Goal: Navigation & Orientation: Find specific page/section

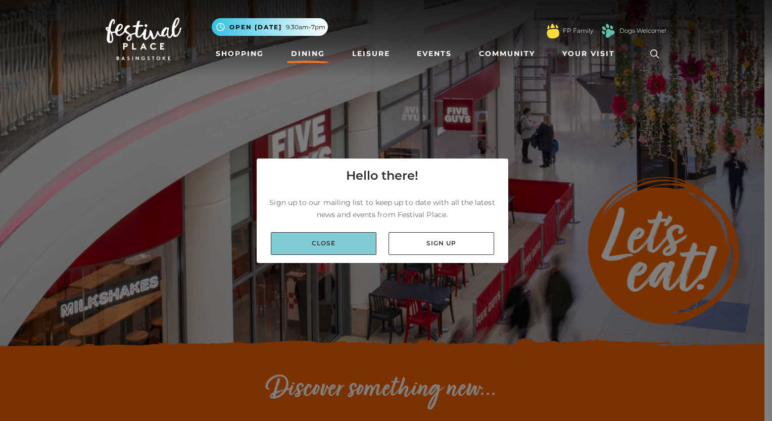
click at [331, 239] on link "Close" at bounding box center [324, 243] width 106 height 23
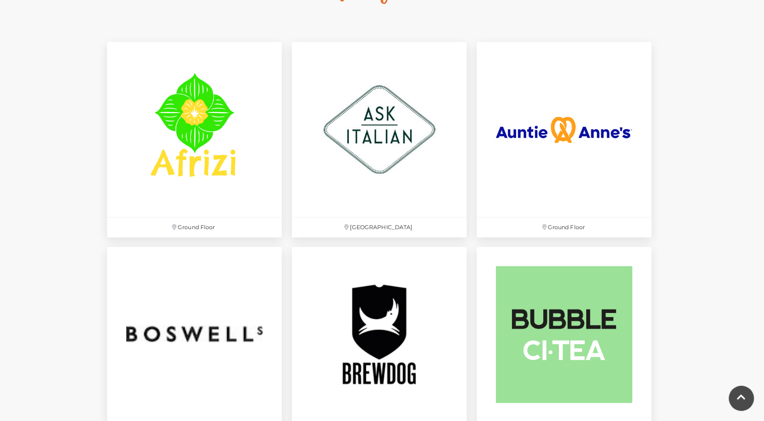
scroll to position [565, 0]
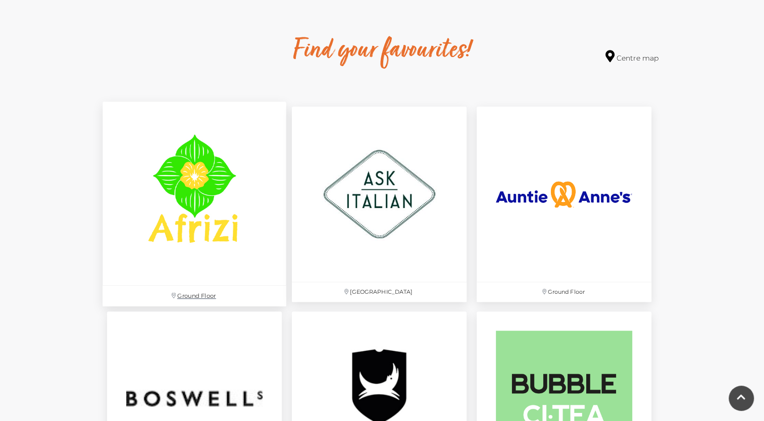
click at [172, 185] on img at bounding box center [195, 194] width 184 height 184
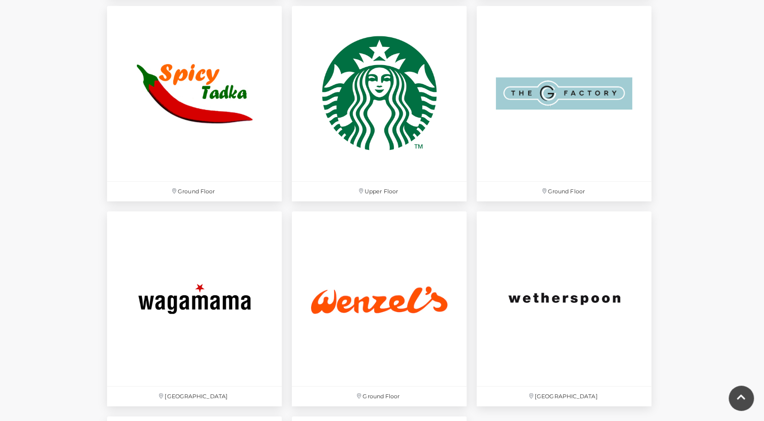
scroll to position [3129, 0]
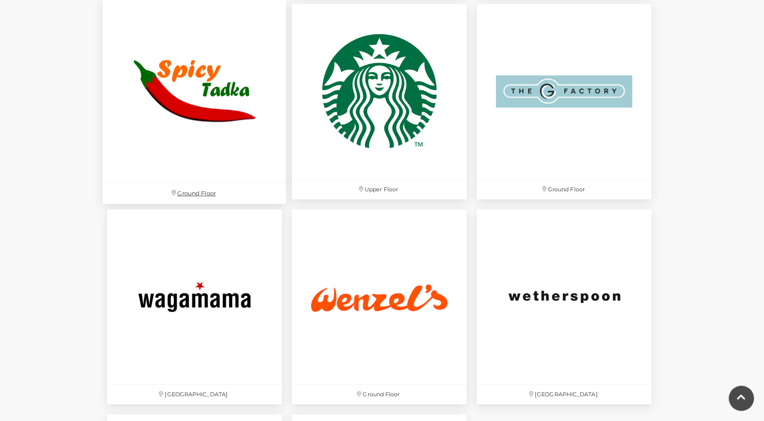
click at [166, 101] on img at bounding box center [195, 91] width 184 height 184
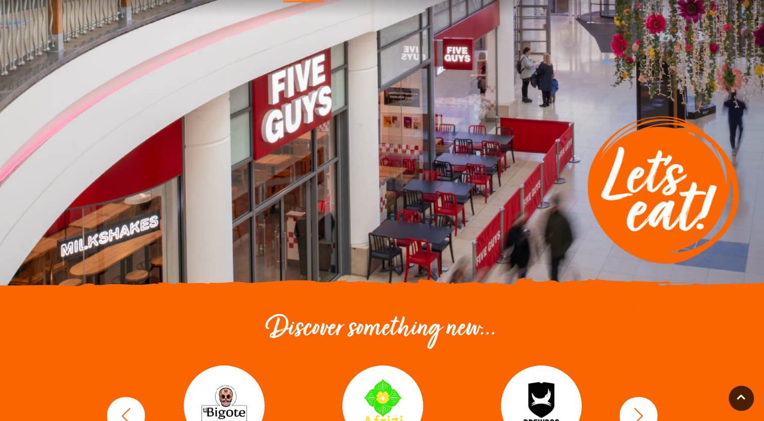
scroll to position [0, 0]
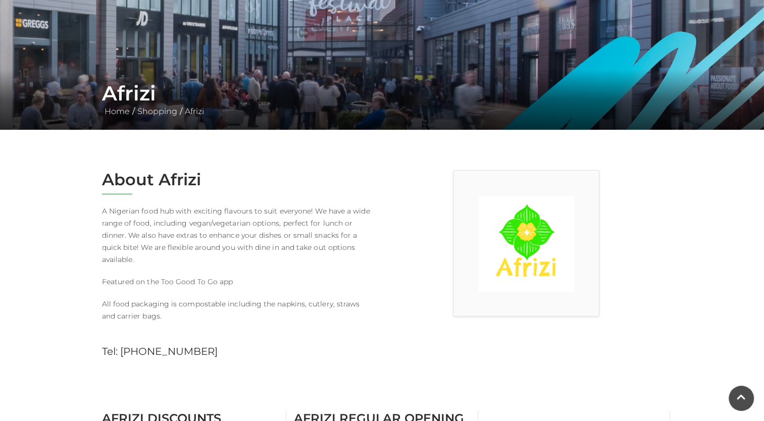
scroll to position [119, 0]
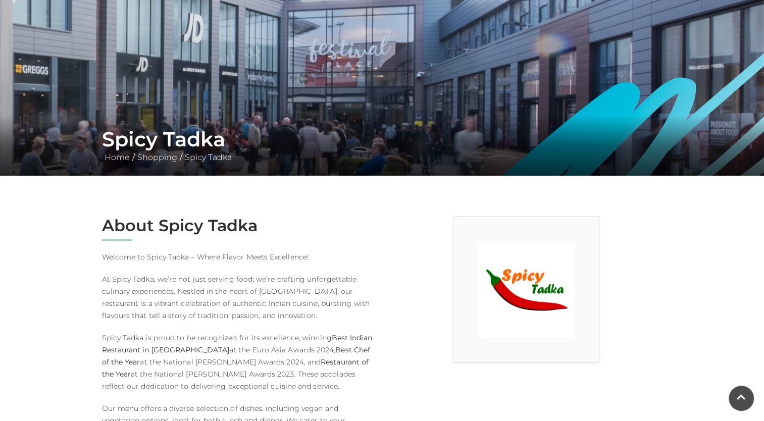
scroll to position [78, 0]
